Goal: Task Accomplishment & Management: Manage account settings

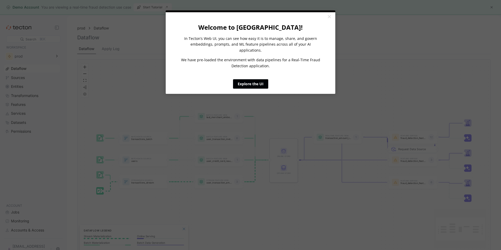
click at [254, 79] on link "Explore the UI" at bounding box center [250, 83] width 35 height 9
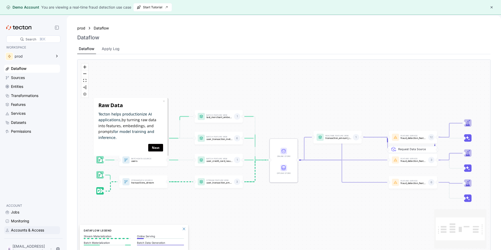
click at [27, 230] on div "Accounts & Access" at bounding box center [27, 231] width 33 height 6
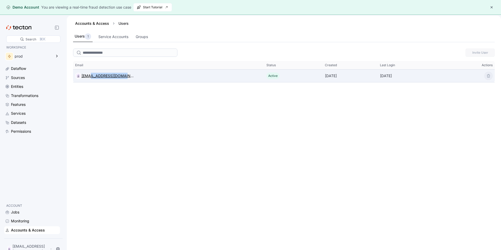
drag, startPoint x: 134, startPoint y: 74, endPoint x: 88, endPoint y: 78, distance: 46.1
click at [88, 78] on div "G [EMAIL_ADDRESS][DOMAIN_NAME]" at bounding box center [168, 76] width 191 height 10
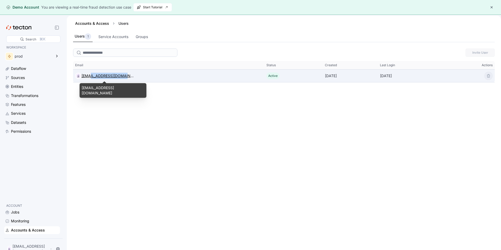
click at [89, 78] on div "[EMAIL_ADDRESS][DOMAIN_NAME]" at bounding box center [107, 76] width 52 height 6
click at [89, 78] on div "Invite User This table contains 1 rows. Email Status Created Last Login Actions…" at bounding box center [284, 156] width 435 height 220
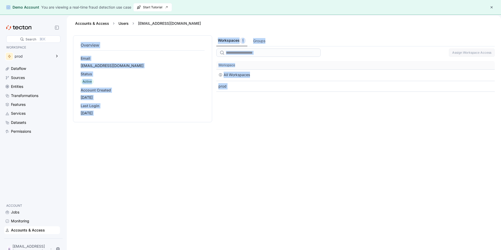
click at [108, 67] on div "[EMAIL_ADDRESS][DOMAIN_NAME]" at bounding box center [143, 65] width 124 height 5
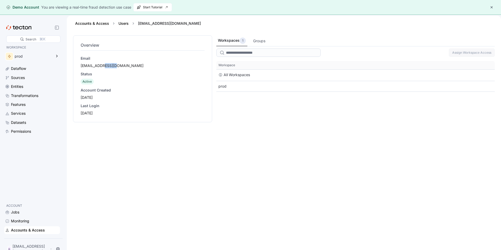
click at [108, 67] on div "[EMAIL_ADDRESS][DOMAIN_NAME]" at bounding box center [143, 65] width 124 height 5
